Goal: Task Accomplishment & Management: Manage account settings

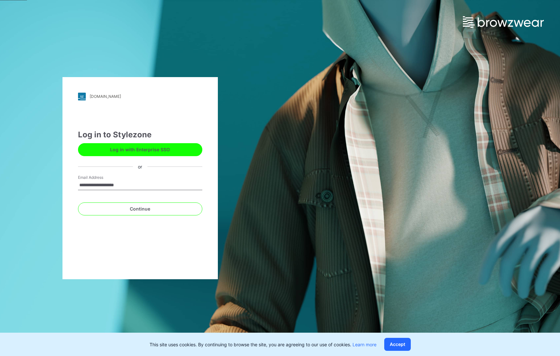
type input "**********"
click at [78, 202] on button "Continue" at bounding box center [140, 208] width 124 height 13
type input "**********"
click at [141, 207] on button "Continue" at bounding box center [140, 208] width 124 height 13
click at [404, 351] on div "This site uses cookies. By continuing to browse the site, you are agreeing to o…" at bounding box center [280, 343] width 560 height 23
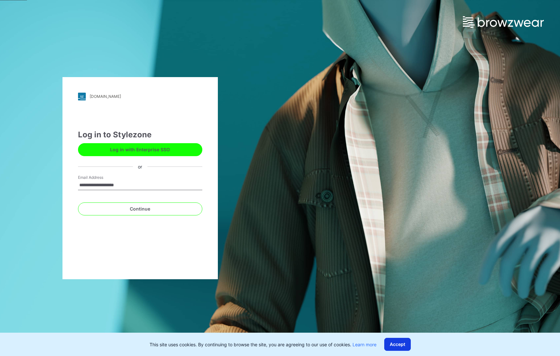
click at [403, 343] on button "Accept" at bounding box center [397, 343] width 27 height 13
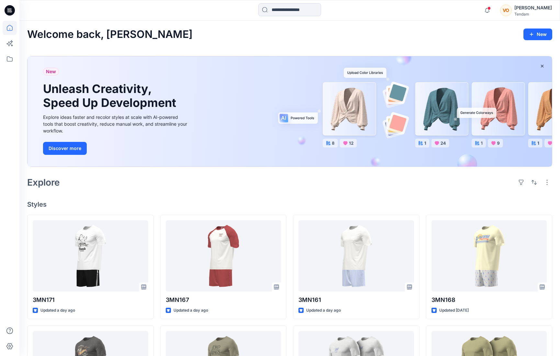
click at [130, 186] on div "Explore" at bounding box center [289, 182] width 525 height 16
drag, startPoint x: 48, startPoint y: 207, endPoint x: 28, endPoint y: 185, distance: 29.8
drag, startPoint x: 28, startPoint y: 181, endPoint x: 58, endPoint y: 207, distance: 40.1
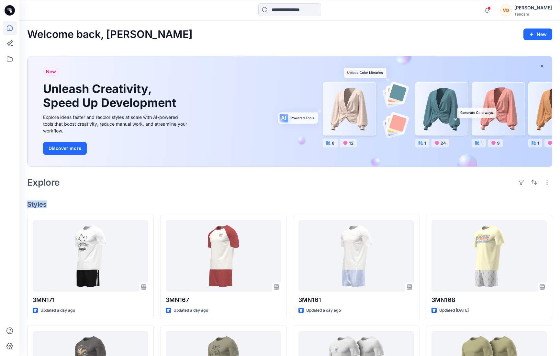
drag, startPoint x: 27, startPoint y: 34, endPoint x: 137, endPoint y: 38, distance: 110.1
click at [137, 38] on h2 "Welcome back, [PERSON_NAME]" at bounding box center [109, 34] width 165 height 12
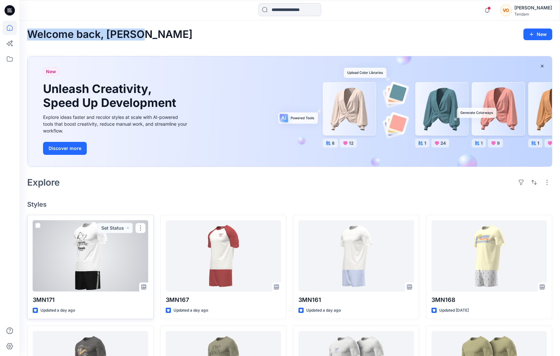
scroll to position [170, 0]
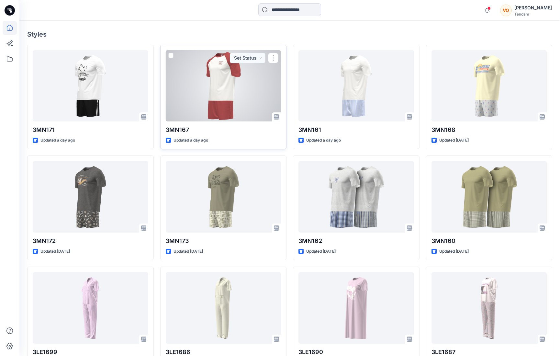
click at [214, 89] on div at bounding box center [223, 85] width 115 height 71
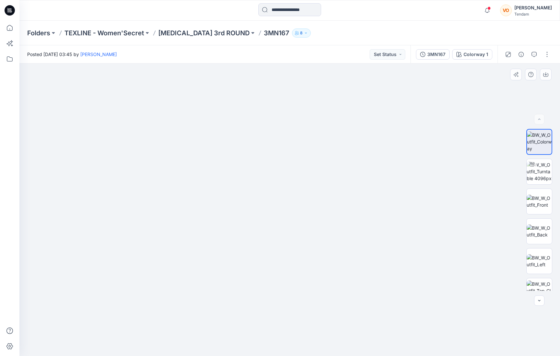
drag, startPoint x: 301, startPoint y: 124, endPoint x: 290, endPoint y: 252, distance: 128.0
click at [290, 252] on img at bounding box center [278, 20] width 1304 height 671
drag, startPoint x: 289, startPoint y: 173, endPoint x: 281, endPoint y: 263, distance: 90.7
click at [281, 263] on img at bounding box center [270, 65] width 1304 height 580
drag, startPoint x: 293, startPoint y: 107, endPoint x: 276, endPoint y: 108, distance: 16.9
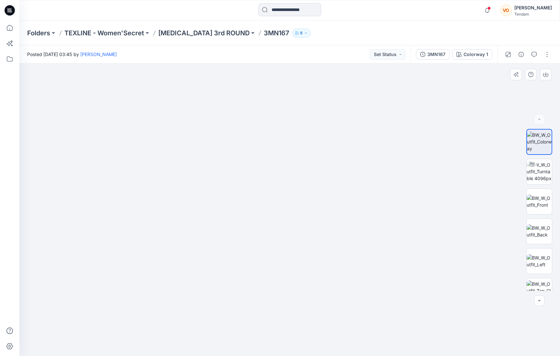
click at [276, 108] on img at bounding box center [272, 162] width 629 height 387
click at [542, 226] on img at bounding box center [538, 231] width 25 height 14
